Goal: Task Accomplishment & Management: Use online tool/utility

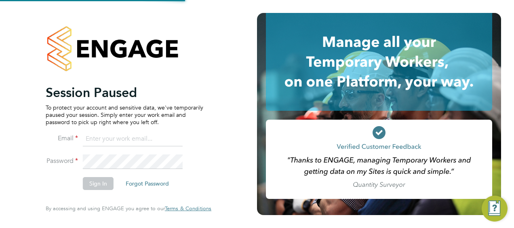
type input "victor.gheti@vistry.co.uk"
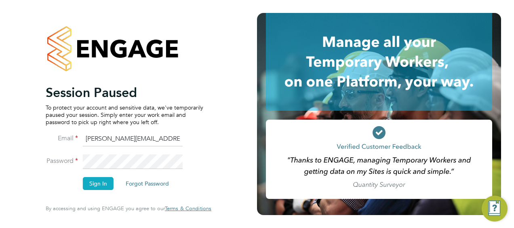
click at [102, 189] on button "Sign In" at bounding box center [98, 183] width 31 height 13
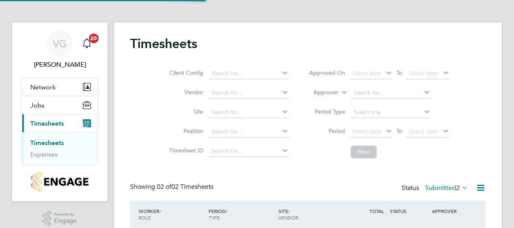
scroll to position [20, 70]
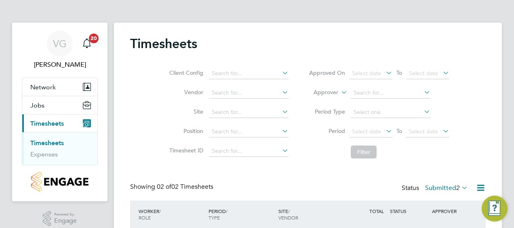
click at [331, 50] on div "Timesheets" at bounding box center [307, 48] width 355 height 24
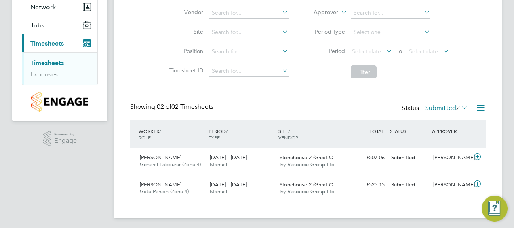
scroll to position [82, 0]
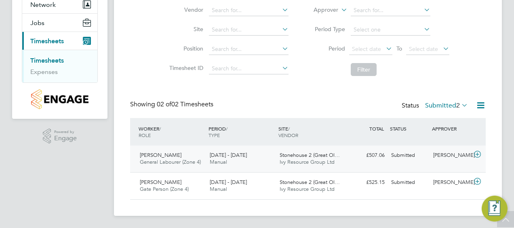
click at [279, 161] on span "Ivy Resource Group Ltd" at bounding box center [306, 161] width 55 height 7
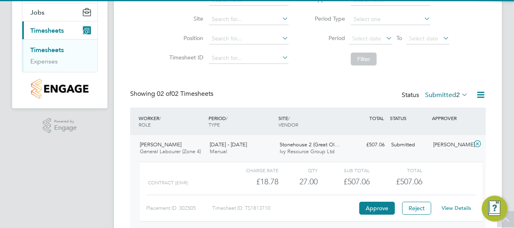
scroll to position [157, 0]
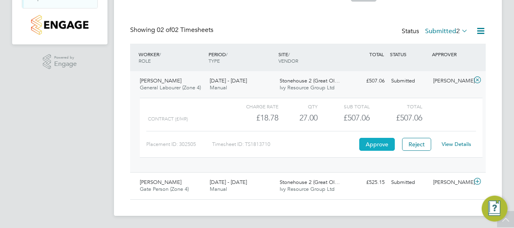
click at [375, 146] on button "Approve" at bounding box center [377, 144] width 36 height 13
click at [377, 187] on div "£525.15 Submitted" at bounding box center [367, 182] width 42 height 13
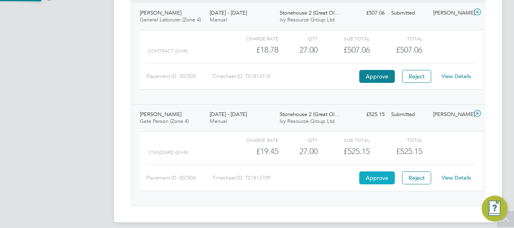
scroll to position [231, 0]
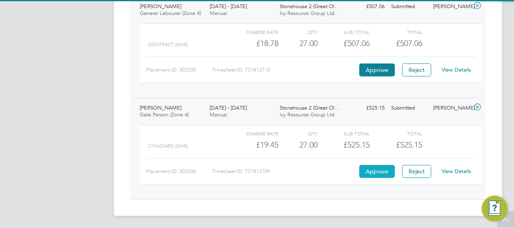
click at [380, 170] on button "Approve" at bounding box center [377, 171] width 36 height 13
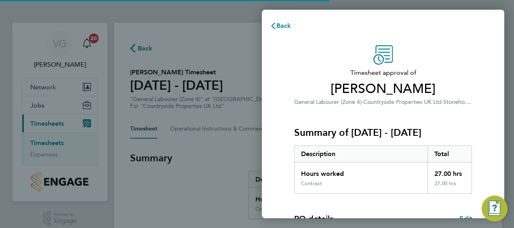
scroll to position [158, 0]
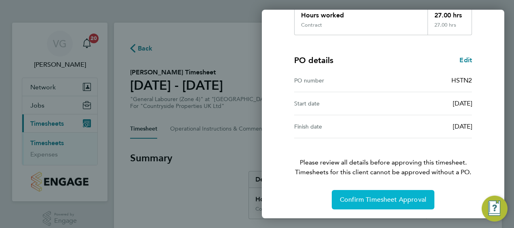
click at [381, 199] on span "Confirm Timesheet Approval" at bounding box center [383, 199] width 86 height 8
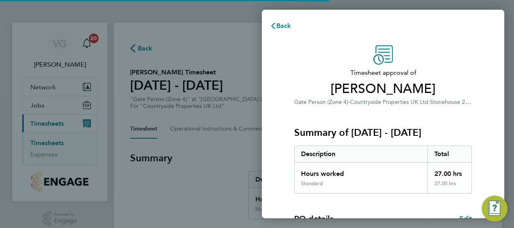
scroll to position [158, 0]
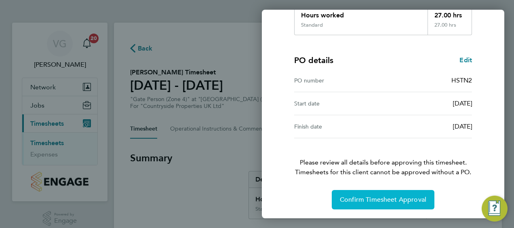
click at [380, 201] on span "Confirm Timesheet Approval" at bounding box center [383, 199] width 86 height 8
